Goal: Navigation & Orientation: Find specific page/section

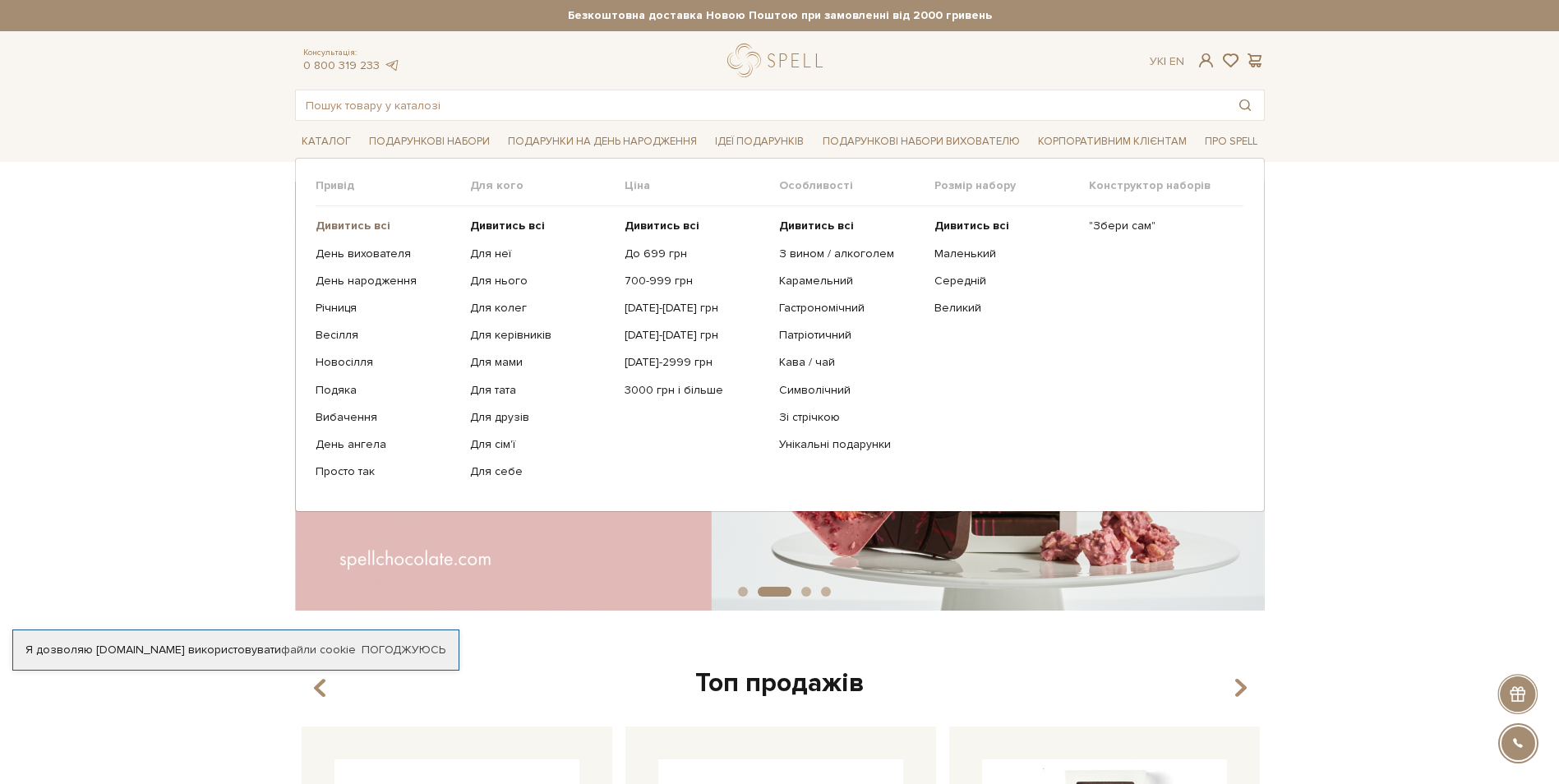
click at [374, 226] on b "Дивитись всі" at bounding box center [353, 225] width 75 height 14
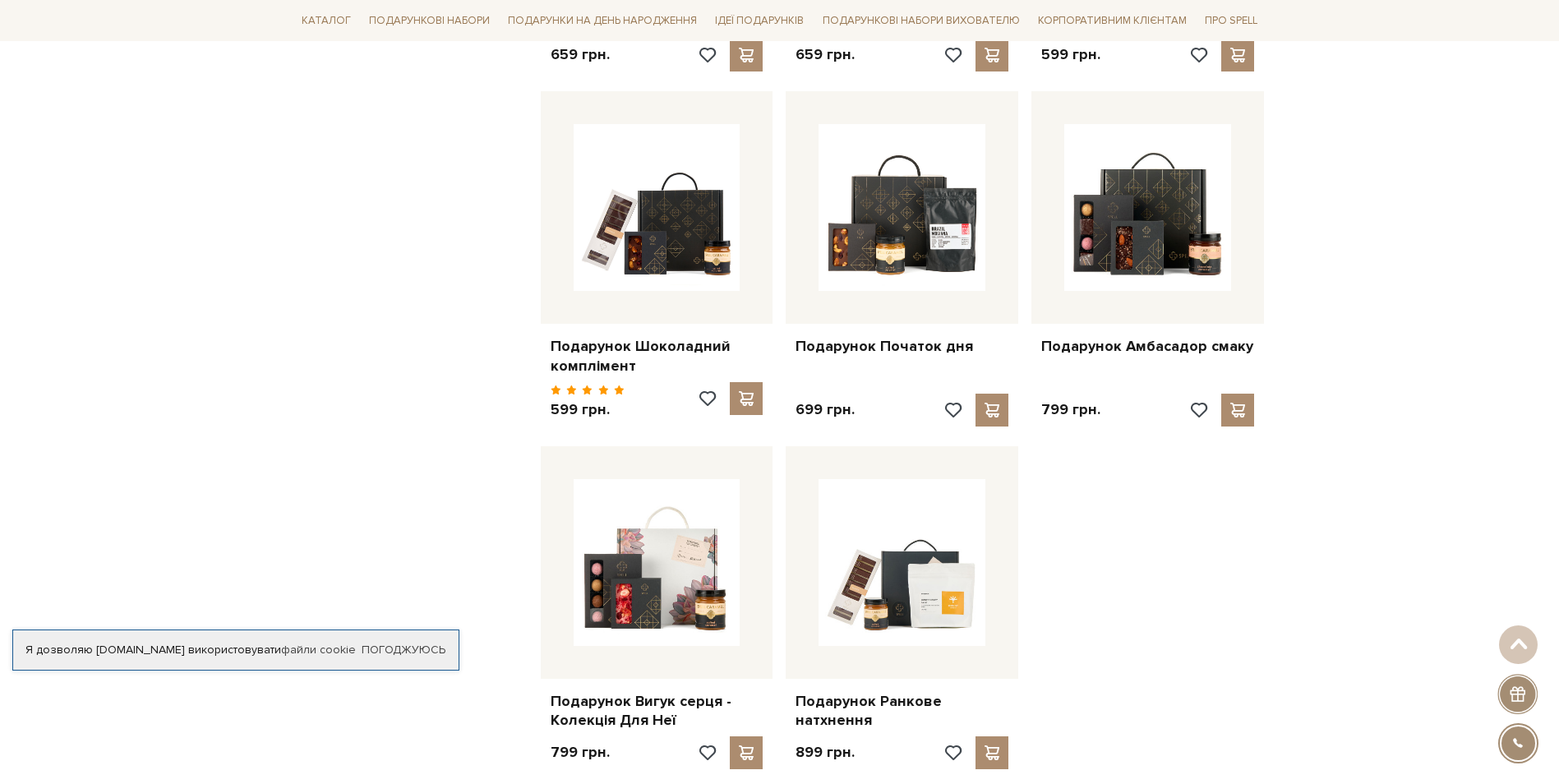
scroll to position [1807, 0]
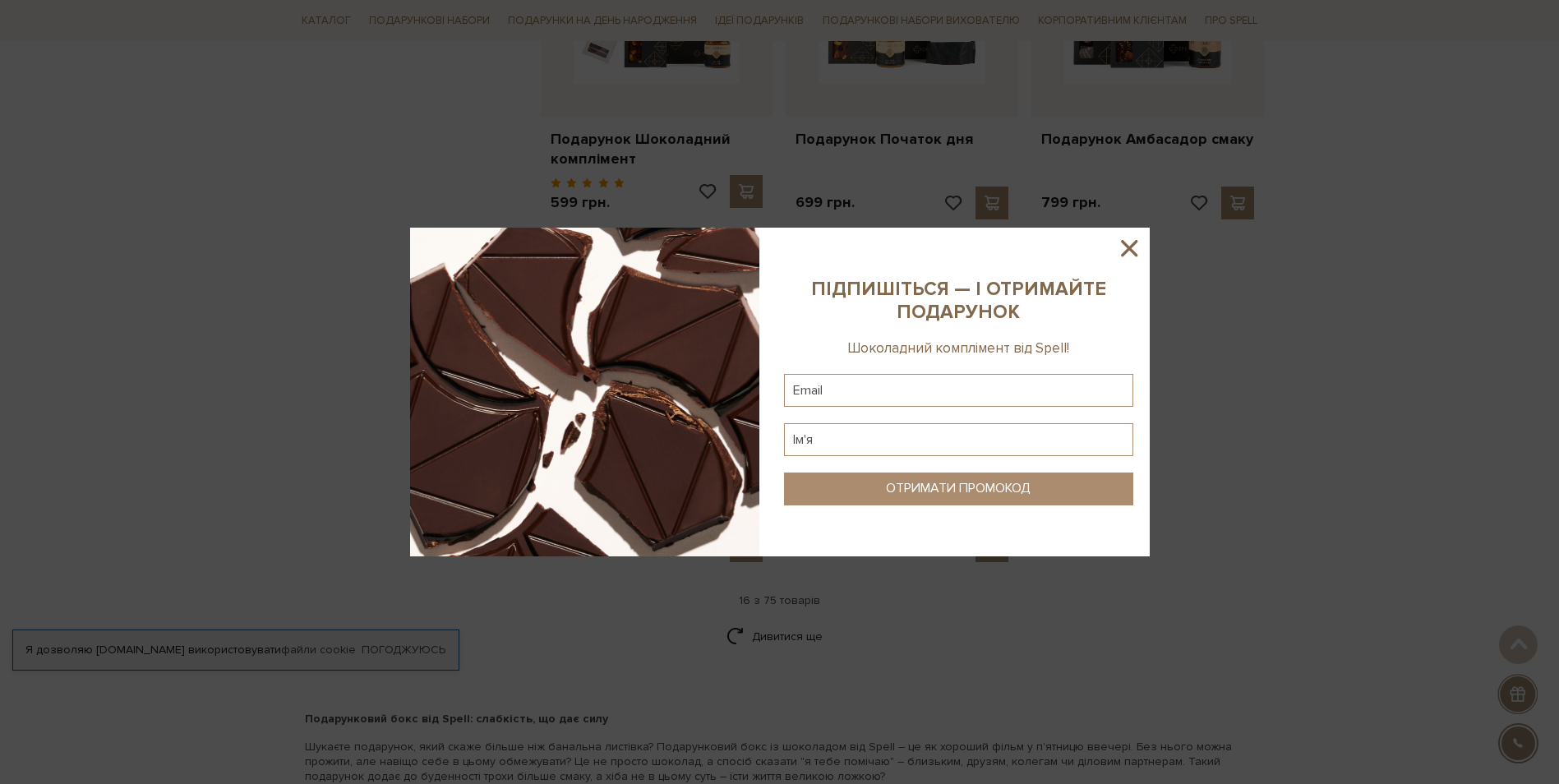
click at [1135, 246] on icon at bounding box center [1129, 248] width 28 height 28
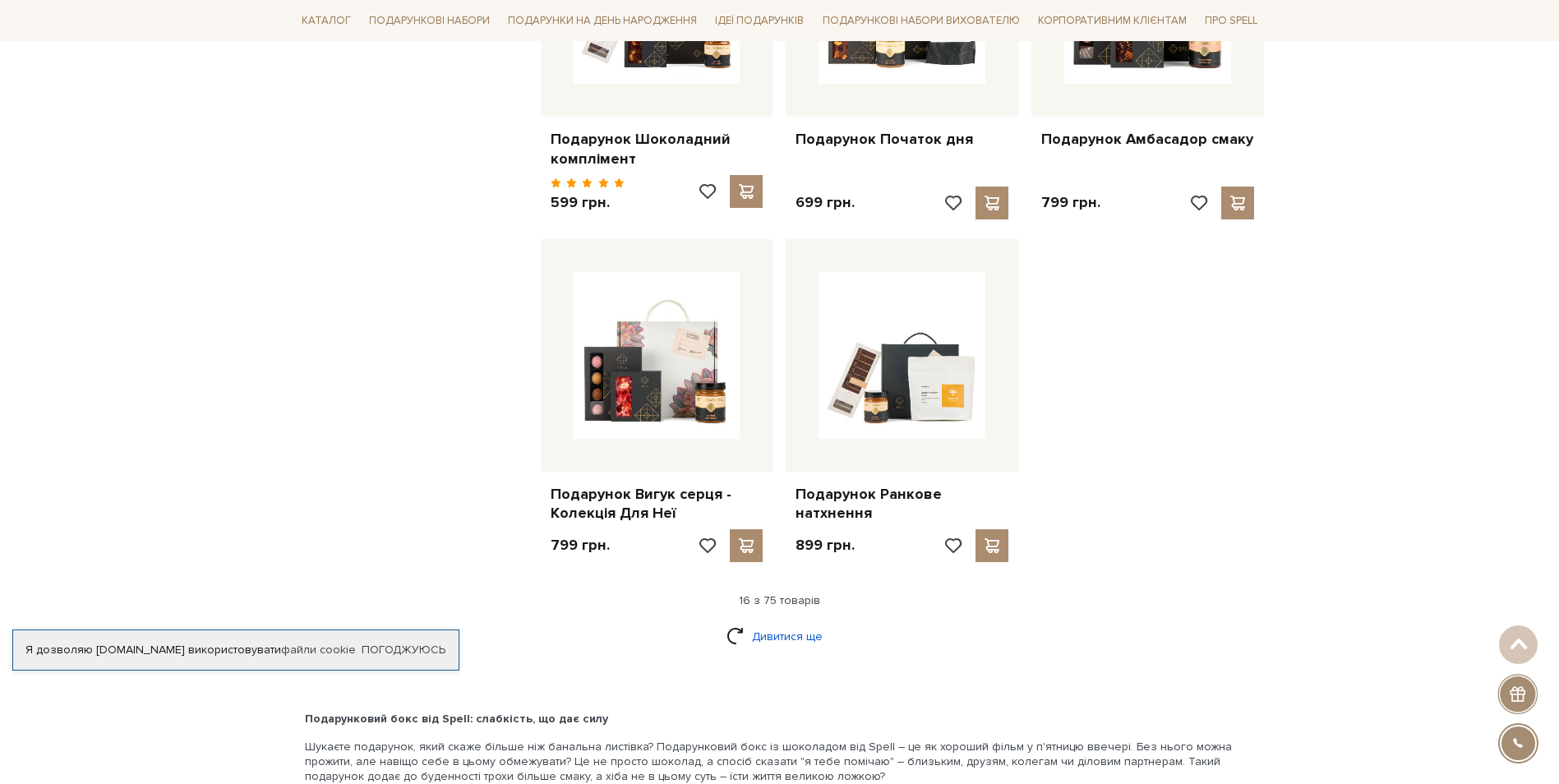
click at [757, 623] on link "Дивитися ще" at bounding box center [780, 636] width 107 height 29
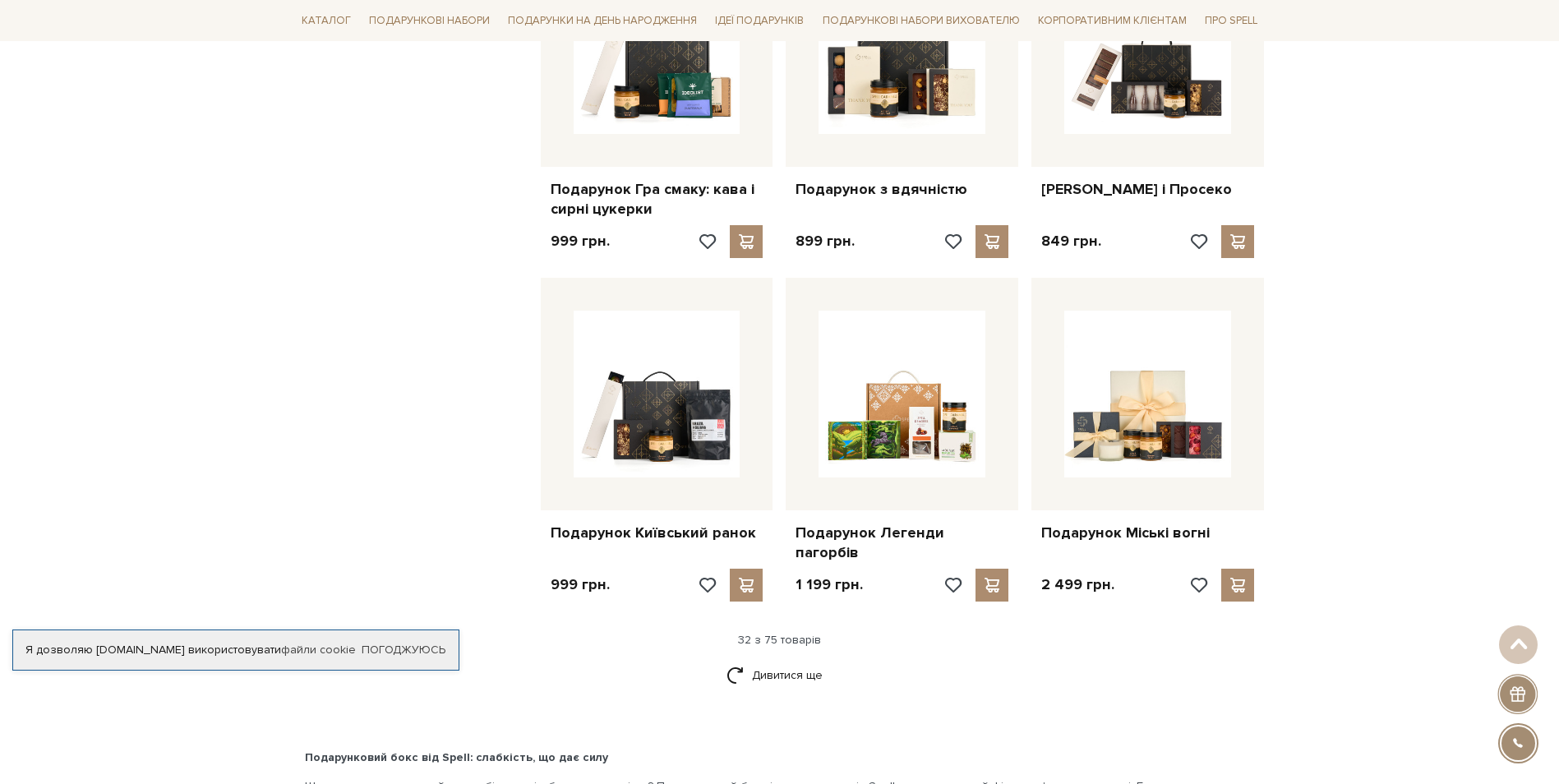
scroll to position [3532, 0]
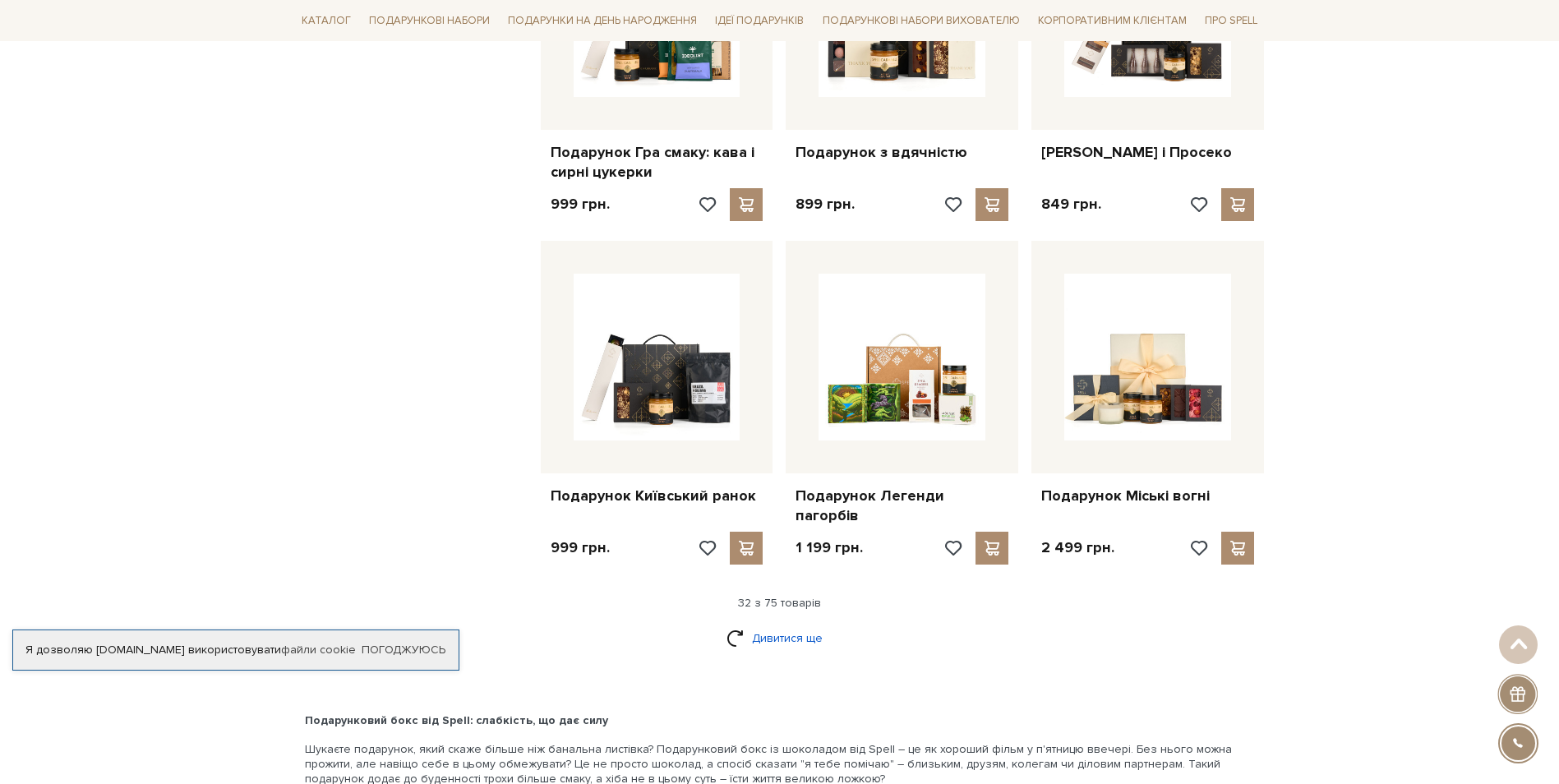
click at [747, 624] on link "Дивитися ще" at bounding box center [780, 638] width 107 height 29
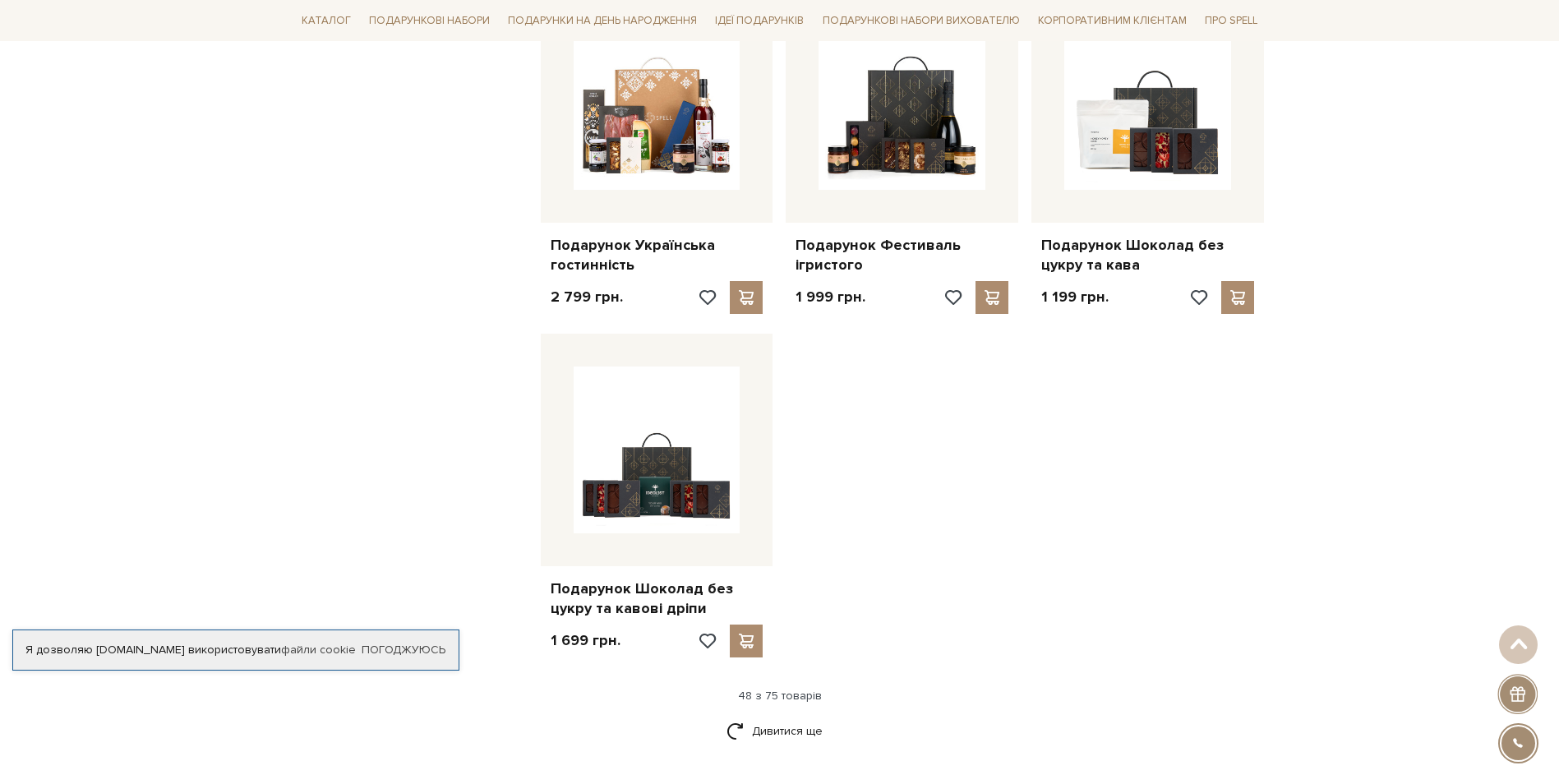
scroll to position [5586, 0]
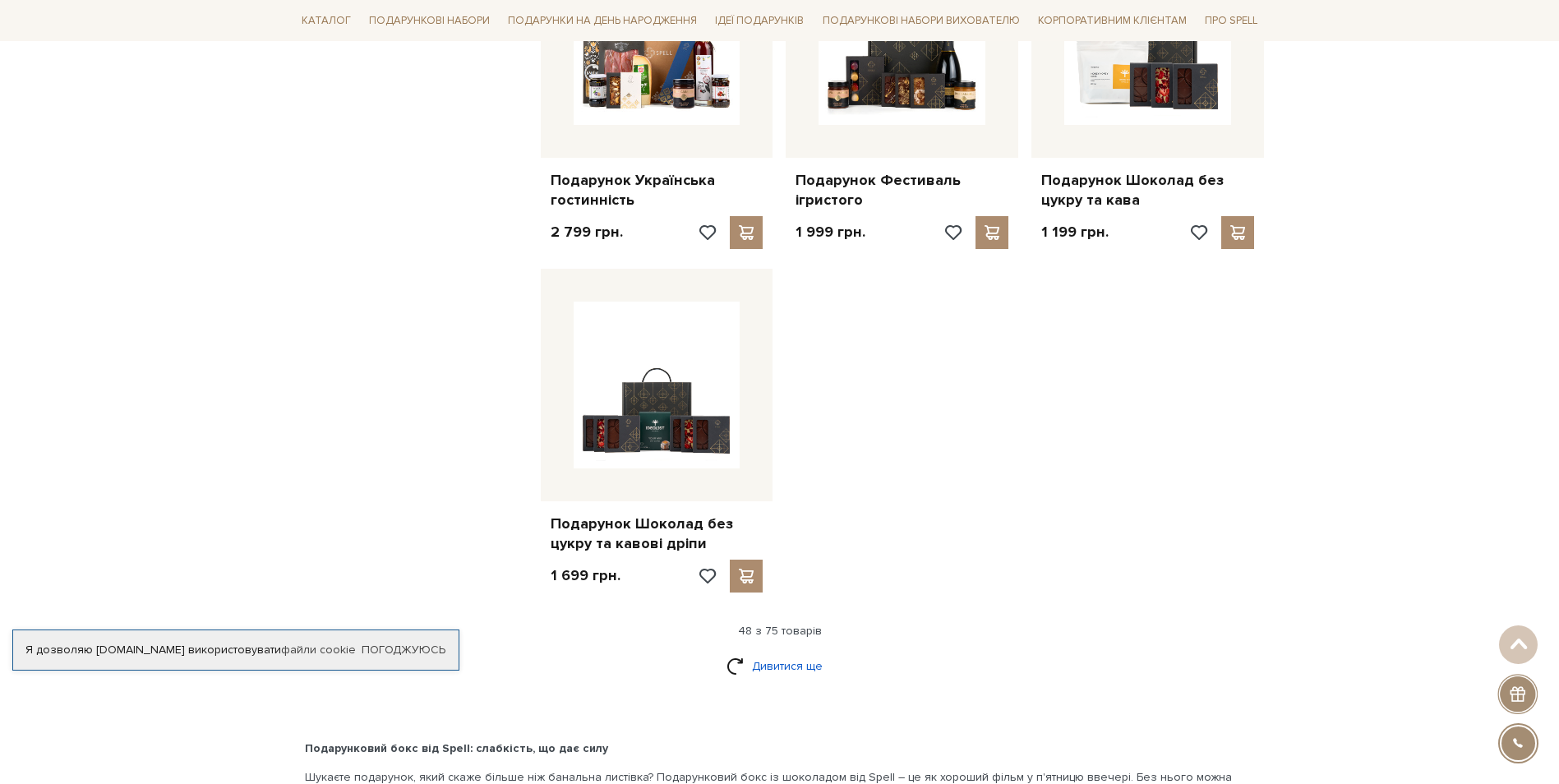
click at [766, 652] on link "Дивитися ще" at bounding box center [780, 666] width 107 height 29
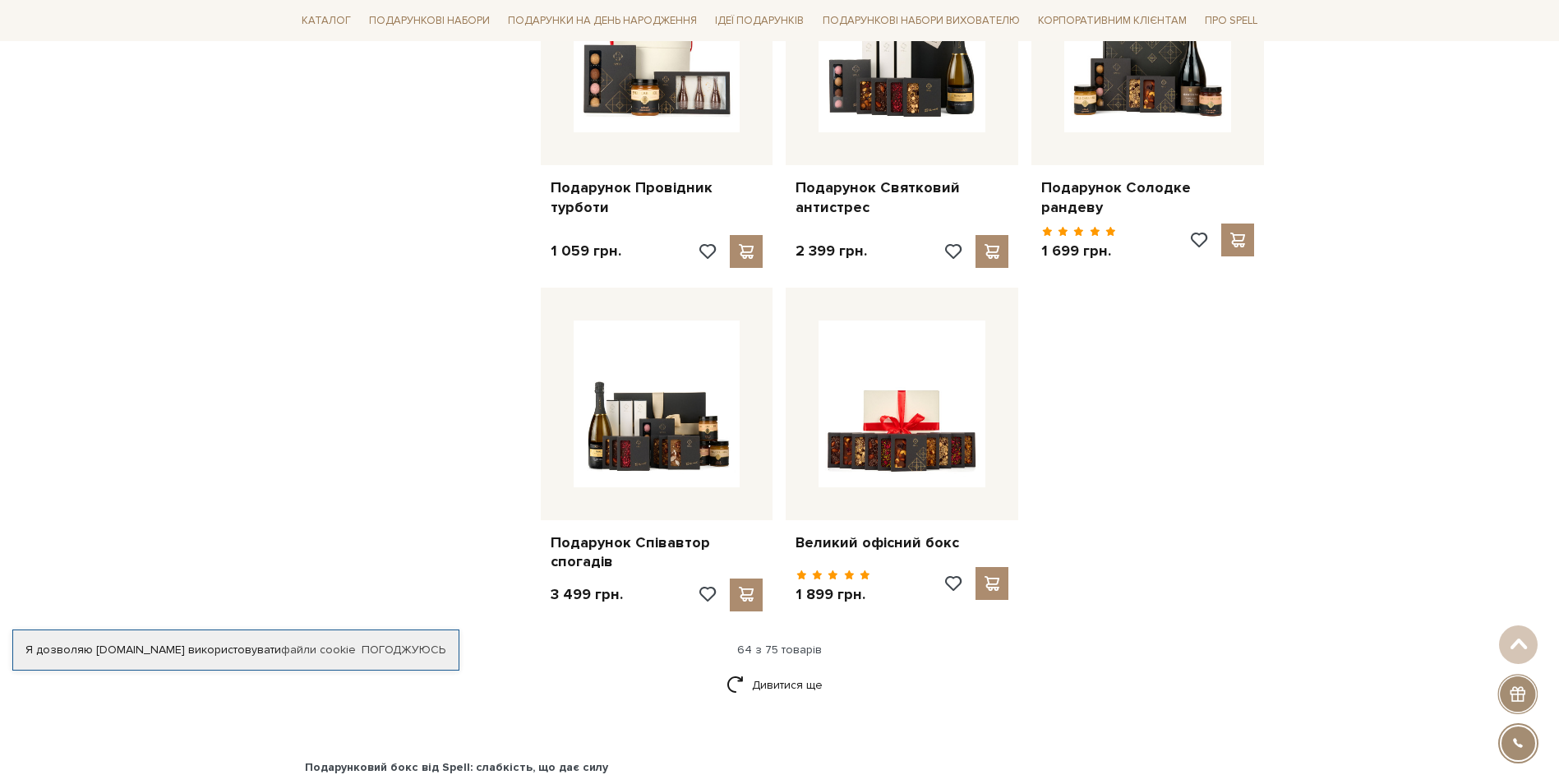
scroll to position [7311, 0]
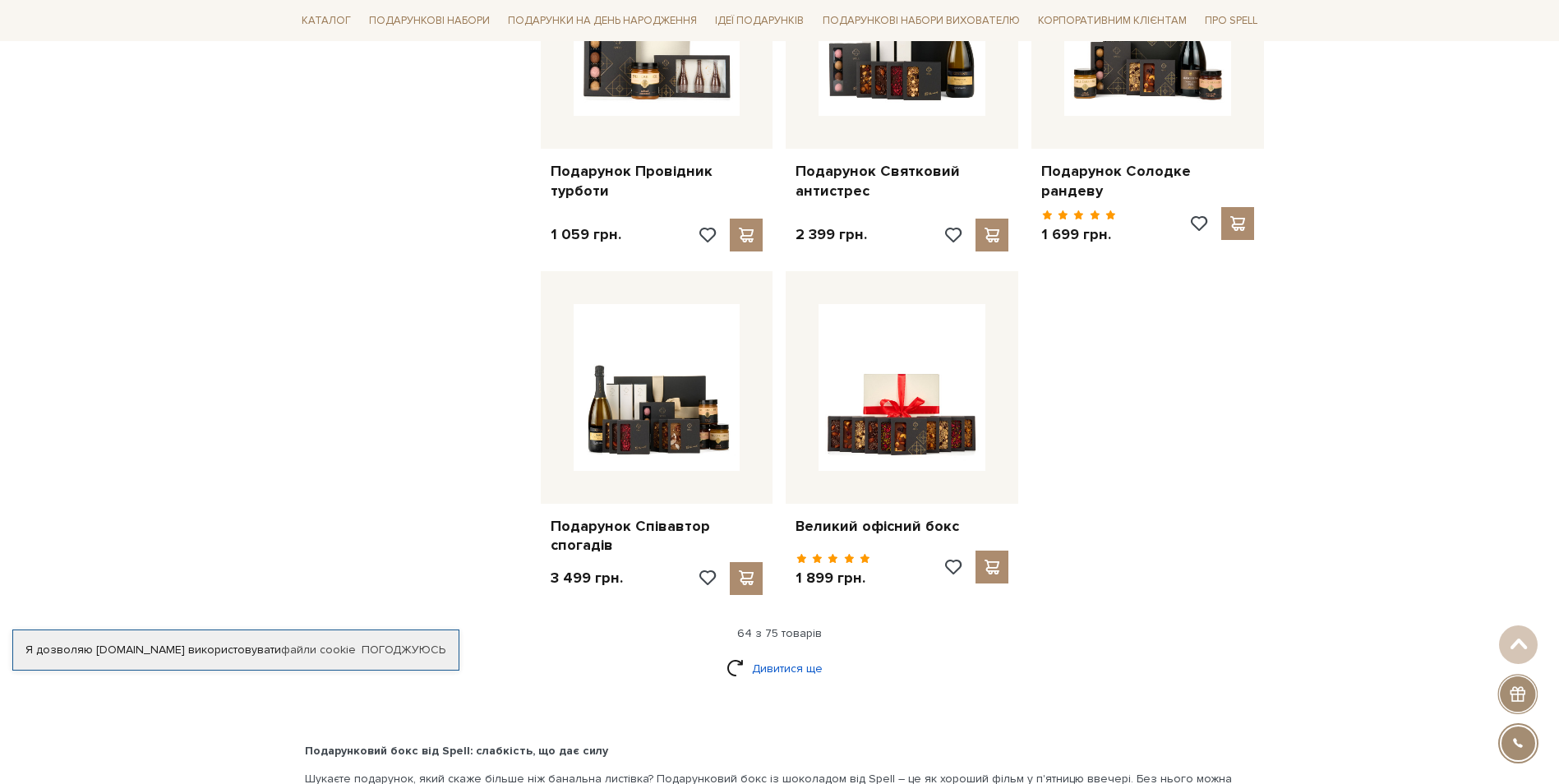
click at [788, 654] on link "Дивитися ще" at bounding box center [780, 668] width 107 height 29
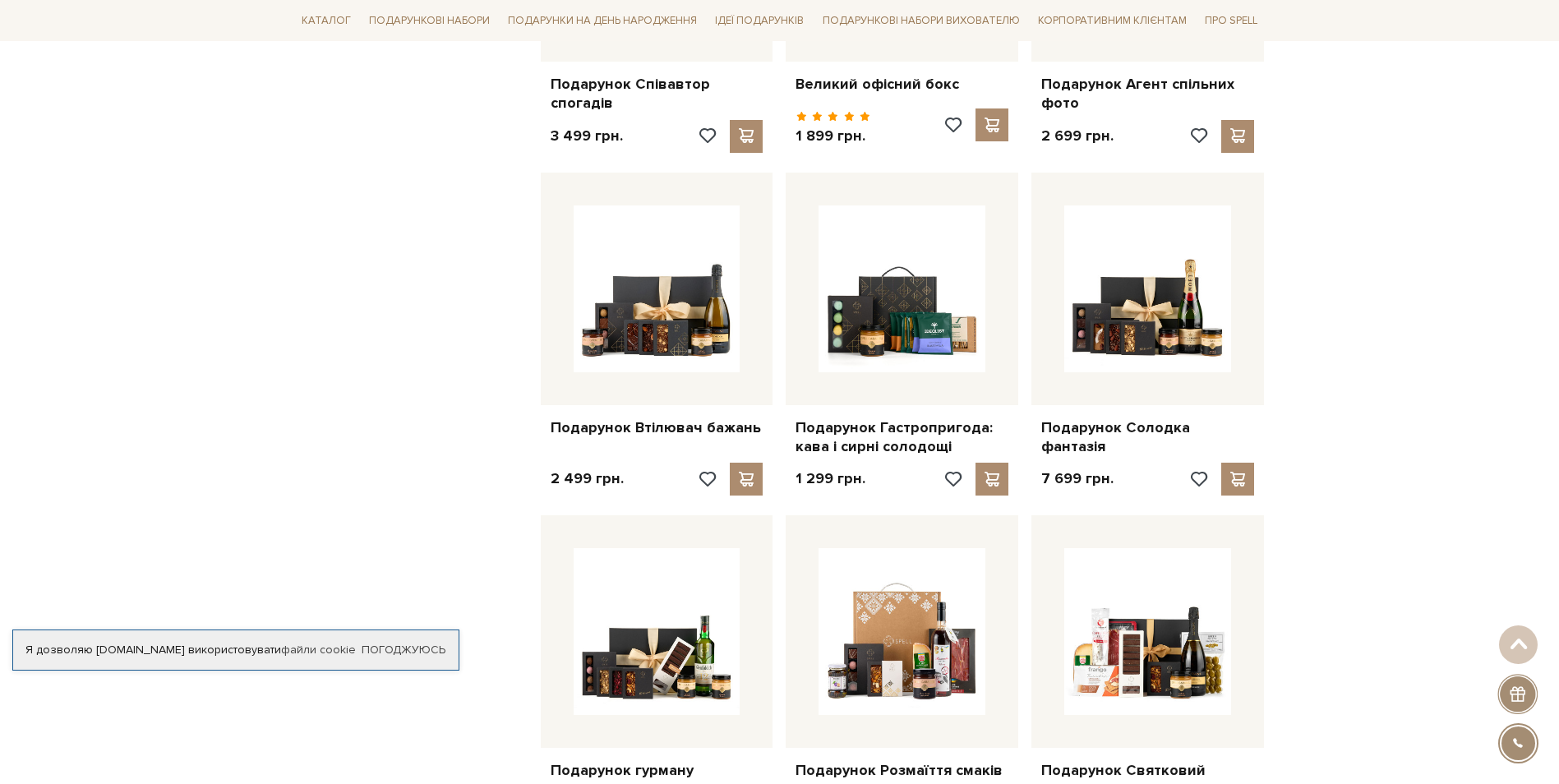
scroll to position [7804, 0]
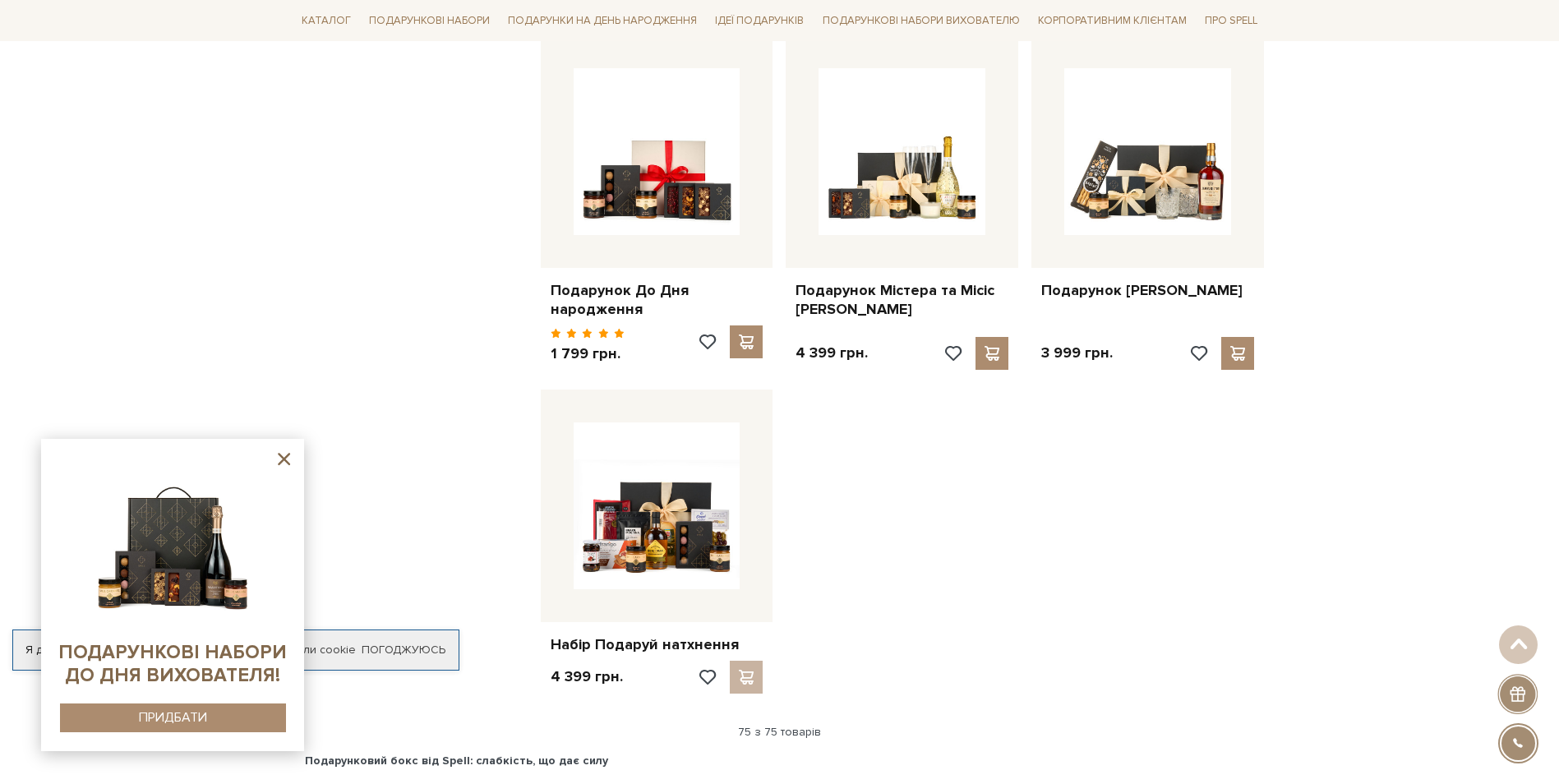
scroll to position [8626, 0]
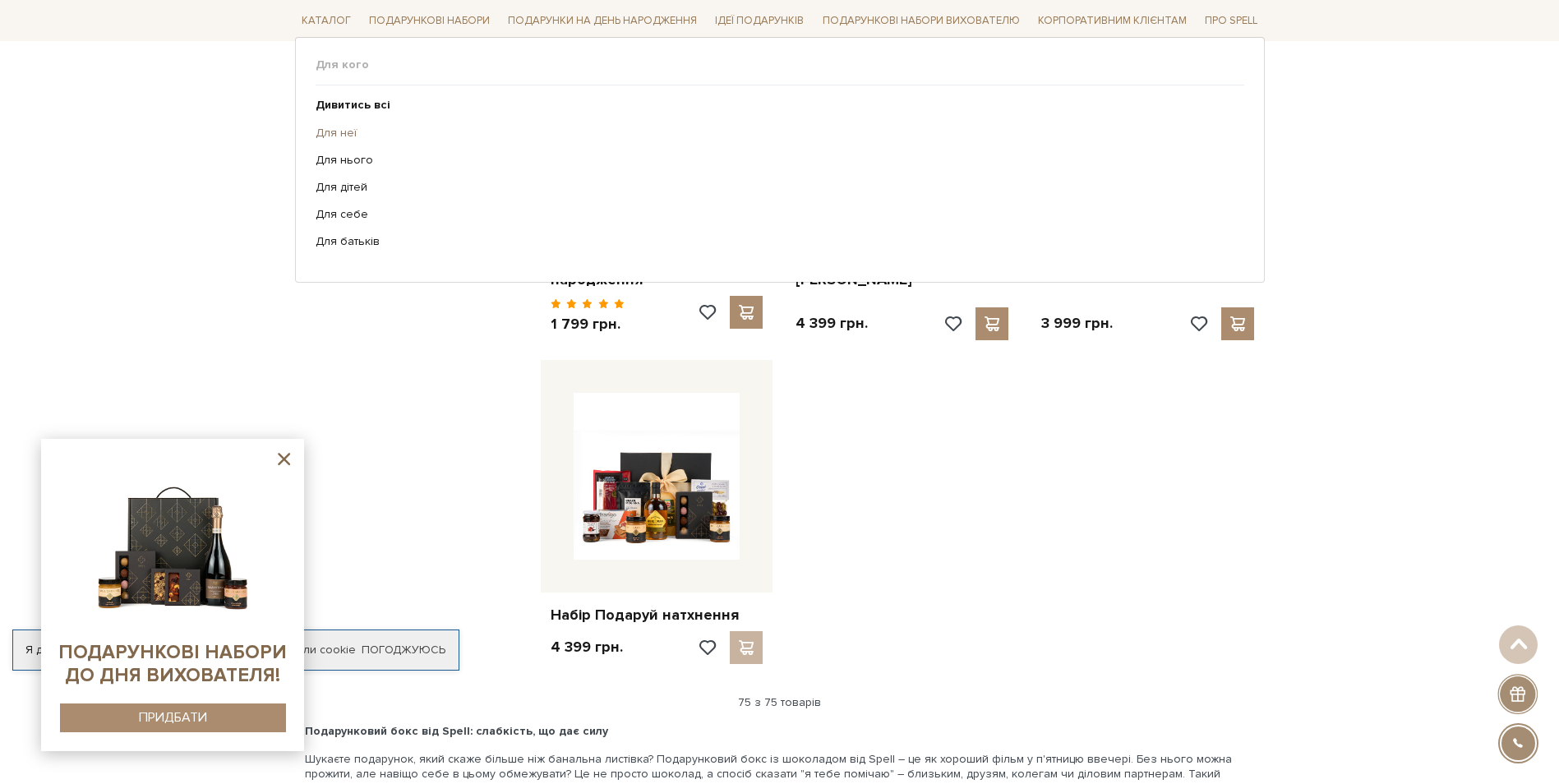
click at [329, 135] on link "Для неї" at bounding box center [774, 132] width 916 height 15
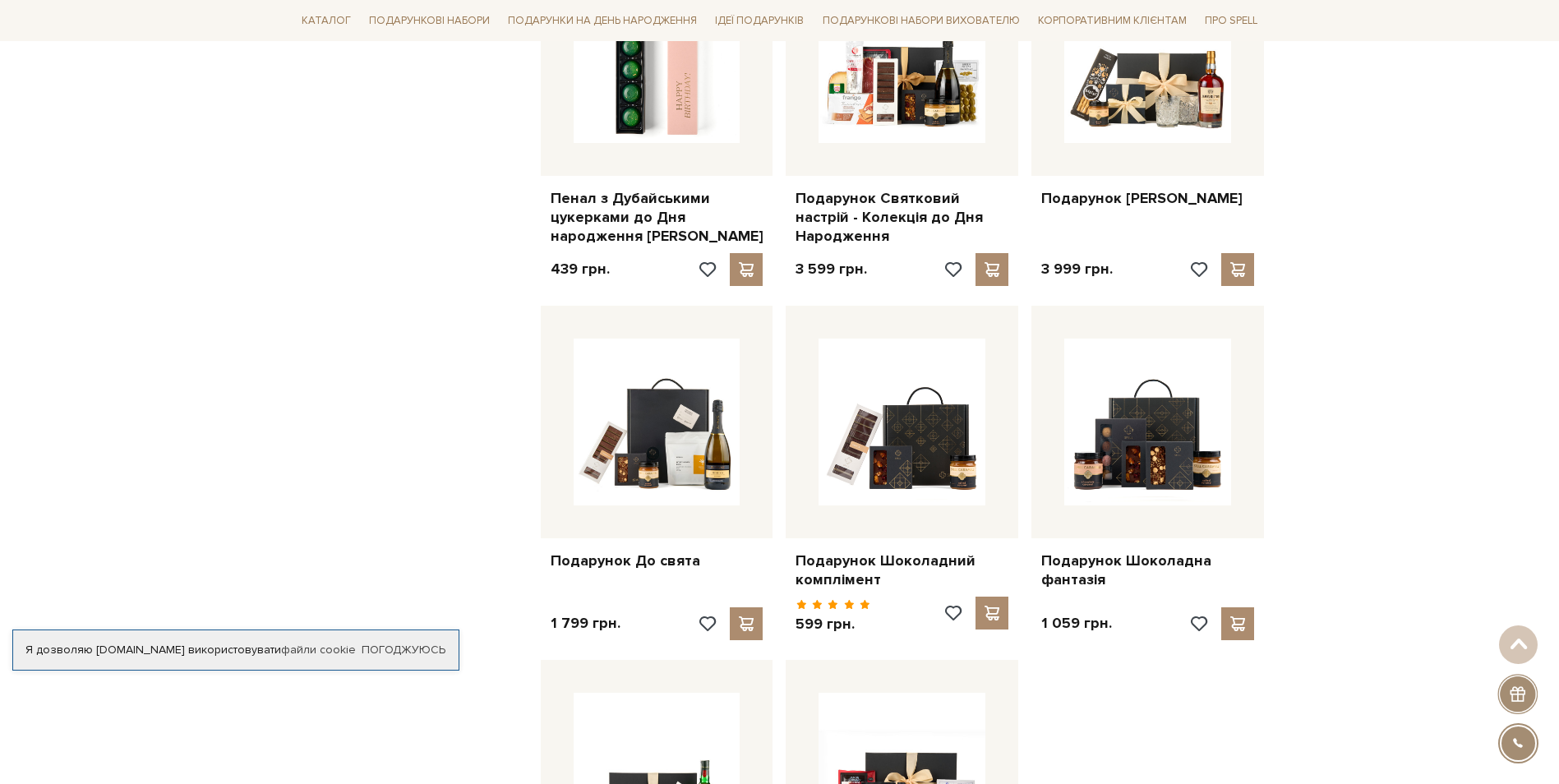
scroll to position [1150, 0]
